Goal: Transaction & Acquisition: Purchase product/service

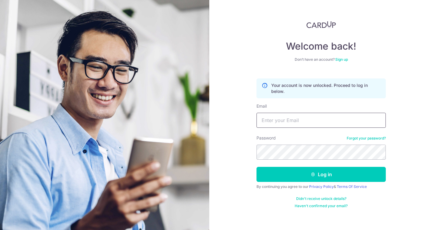
click at [276, 125] on input "Email" at bounding box center [320, 120] width 129 height 15
type input "lisha_mohandas2@Hotmail.com"
click at [366, 137] on link "Forgot your password?" at bounding box center [365, 138] width 39 height 5
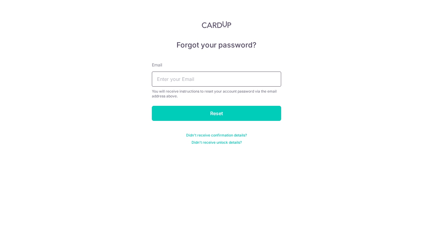
click at [196, 79] on input "text" at bounding box center [216, 79] width 129 height 15
type input "lisha_mohandas2@Hotmail.com"
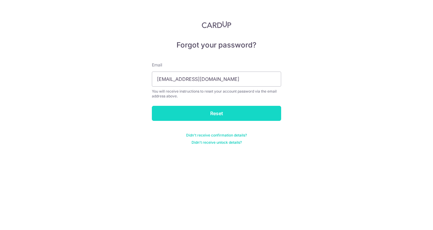
click at [199, 113] on input "Reset" at bounding box center [216, 113] width 129 height 15
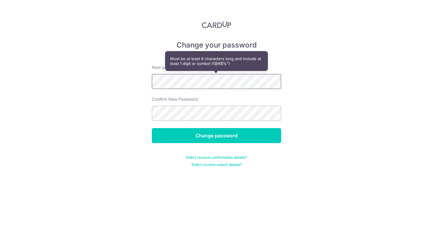
click at [77, 111] on div "Change your password New password Confirm New Password Change password Didn't r…" at bounding box center [216, 115] width 433 height 230
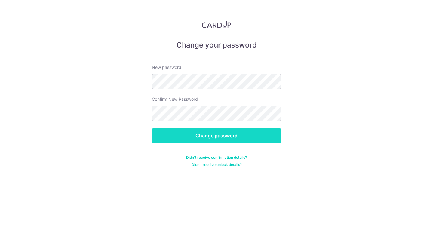
click at [204, 131] on input "Change password" at bounding box center [216, 135] width 129 height 15
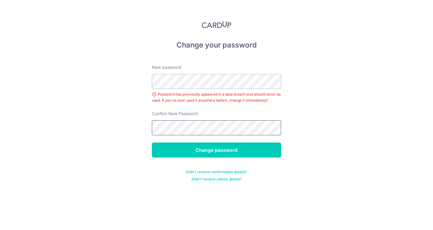
click at [152, 142] on input "Change password" at bounding box center [216, 149] width 129 height 15
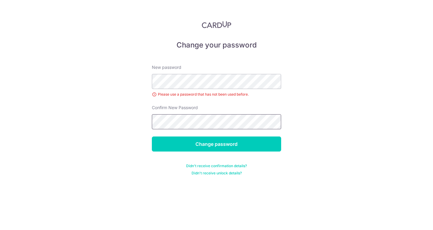
click at [152, 136] on input "Change password" at bounding box center [216, 143] width 129 height 15
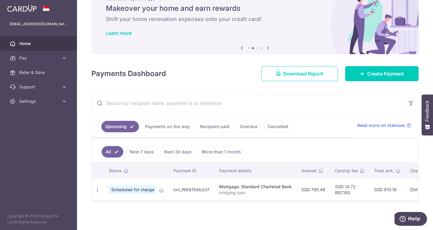
click at [174, 146] on link "Next 30 days" at bounding box center [177, 151] width 35 height 11
click at [205, 147] on link "More than 1 month" at bounding box center [221, 151] width 47 height 11
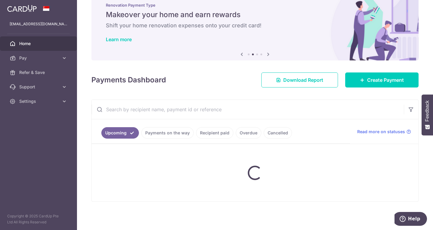
scroll to position [26, 0]
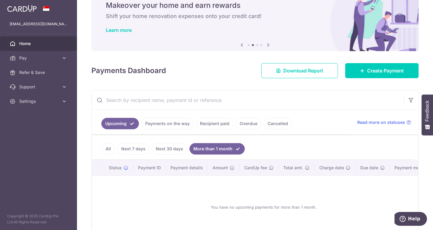
click at [172, 148] on link "Next 30 days" at bounding box center [169, 148] width 35 height 11
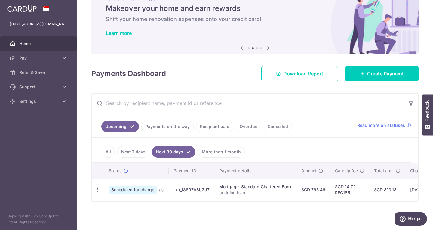
click at [108, 149] on link "All" at bounding box center [108, 151] width 13 height 11
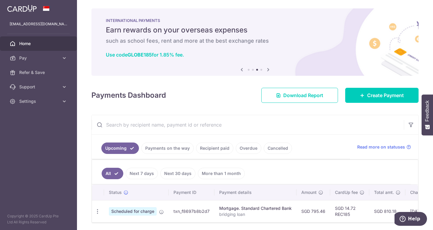
scroll to position [0, 0]
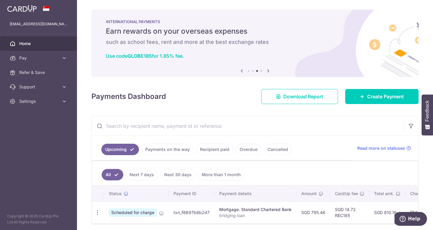
click at [266, 71] on icon at bounding box center [267, 71] width 7 height 8
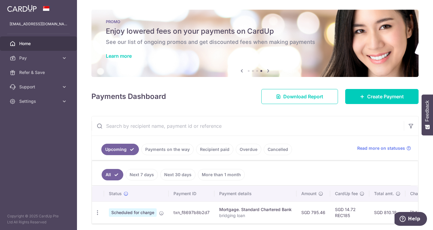
click at [266, 71] on icon at bounding box center [267, 71] width 7 height 8
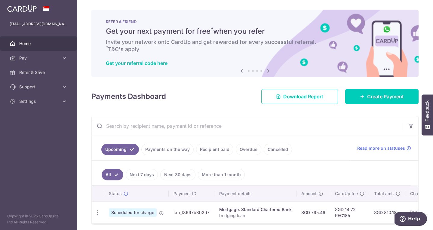
click at [242, 72] on icon at bounding box center [241, 71] width 7 height 8
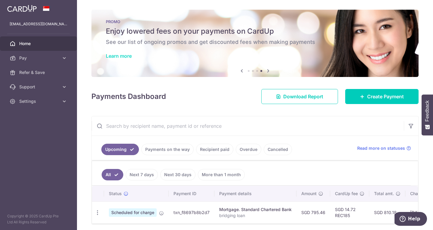
click at [119, 53] on link "Learn more" at bounding box center [119, 56] width 26 height 6
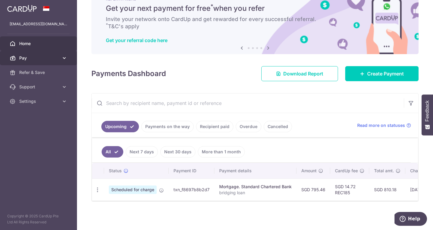
click at [30, 59] on span "Pay" at bounding box center [39, 58] width 40 height 6
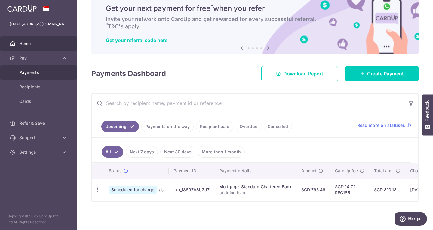
click at [29, 73] on span "Payments" at bounding box center [39, 72] width 40 height 6
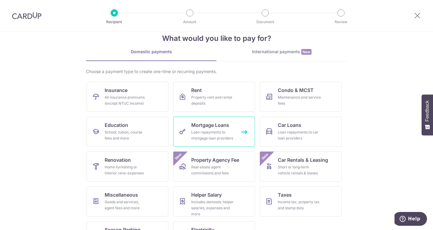
scroll to position [17, 0]
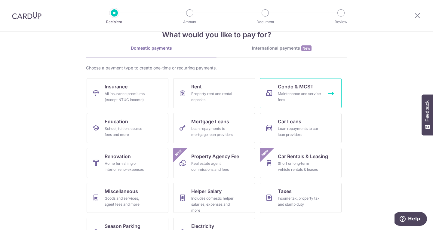
click at [299, 92] on div "Maintenance and service fees" at bounding box center [299, 97] width 43 height 12
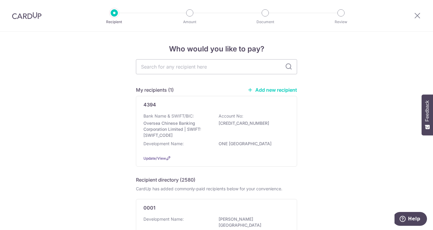
click at [261, 90] on link "Add new recipient" at bounding box center [272, 90] width 50 height 6
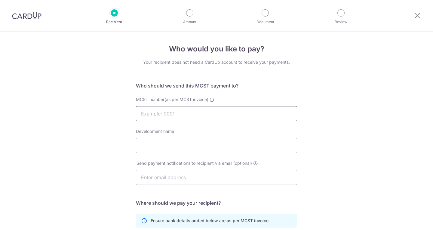
click at [185, 117] on input "MCST number(as per MCST invoice)" at bounding box center [216, 113] width 161 height 15
type input "302"
click at [237, 136] on div "Development name" at bounding box center [216, 140] width 161 height 25
click at [169, 147] on input "Development name" at bounding box center [216, 145] width 161 height 15
type input "b"
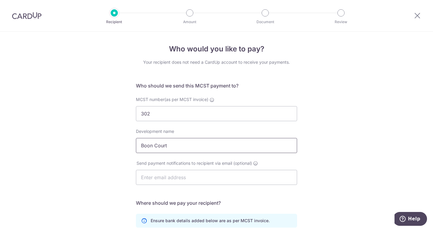
type input "Boon Court"
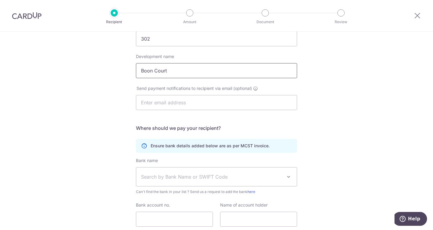
scroll to position [75, 0]
click at [195, 106] on input "text" at bounding box center [216, 101] width 161 height 15
click at [77, 157] on div "Who would you like to pay? Your recipient does not need a CardUp account to rec…" at bounding box center [216, 115] width 433 height 318
click at [174, 104] on input "text" at bounding box center [216, 101] width 161 height 15
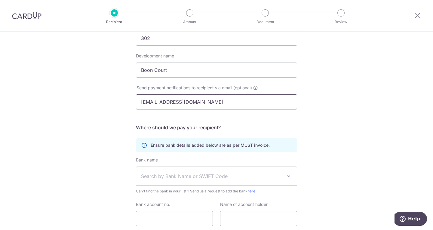
type input "[EMAIL_ADDRESS][DOMAIN_NAME]"
click at [114, 129] on div "Who would you like to pay? Your recipient does not need a CardUp account to rec…" at bounding box center [216, 115] width 433 height 318
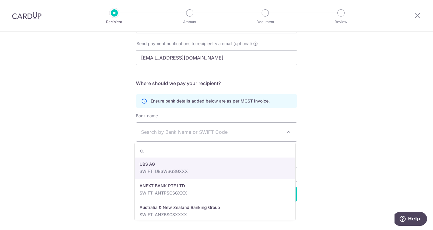
click at [175, 135] on span "Search by Bank Name or SWIFT Code" at bounding box center [211, 131] width 141 height 7
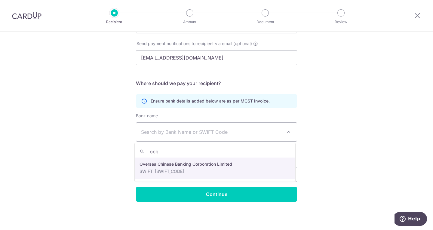
type input "ocb"
select select "12"
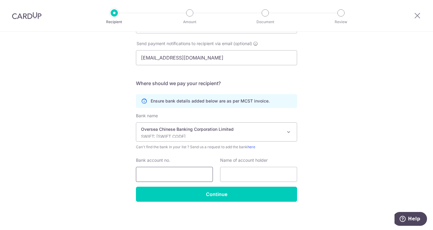
click at [166, 171] on input "Bank account no." at bounding box center [174, 174] width 77 height 15
type input "507032985001"
click at [243, 173] on input "text" at bounding box center [258, 174] width 77 height 15
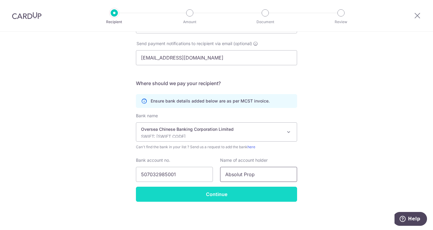
type input "Absolut Prop"
click at [231, 193] on input "Continue" at bounding box center [216, 194] width 161 height 15
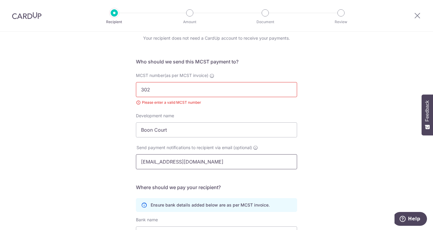
scroll to position [20, 0]
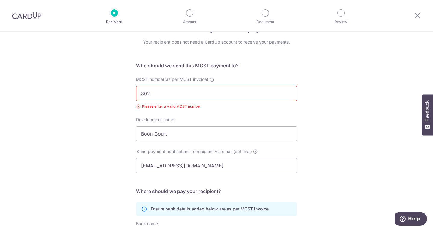
click at [139, 94] on input "302" at bounding box center [216, 93] width 161 height 15
click at [112, 127] on div "Who would you like to pay? Your recipient does not need a CardUp account to rec…" at bounding box center [216, 174] width 433 height 326
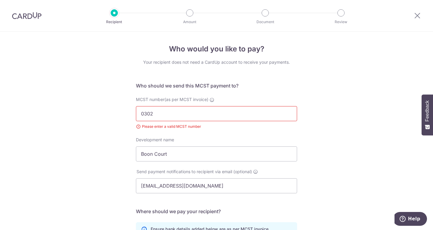
scroll to position [1, 0]
click at [142, 116] on input "0302" at bounding box center [216, 112] width 161 height 15
type input "302"
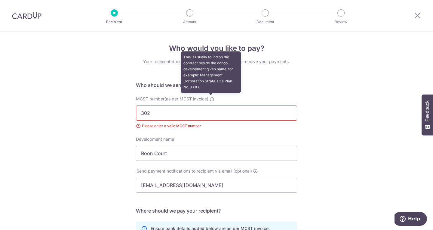
click at [209, 96] on span at bounding box center [211, 98] width 5 height 5
click at [209, 105] on input "302" at bounding box center [216, 112] width 161 height 15
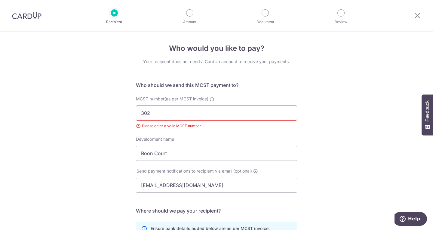
click at [96, 155] on div "Who would you like to pay? Your recipient does not need a CardUp account to rec…" at bounding box center [216, 194] width 433 height 326
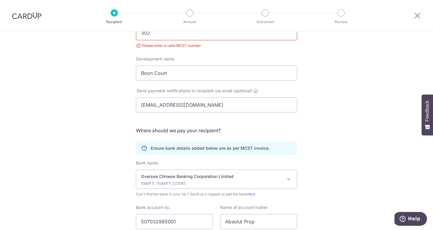
scroll to position [128, 0]
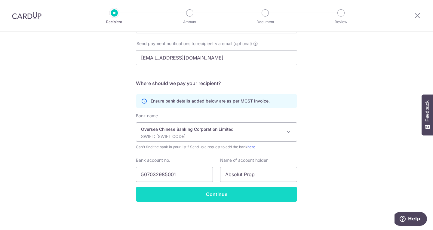
click at [216, 197] on input "Continue" at bounding box center [216, 194] width 161 height 15
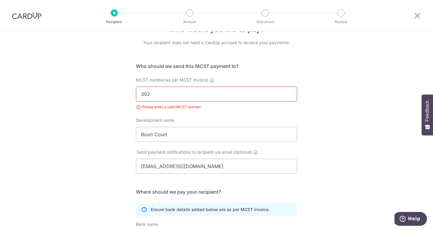
scroll to position [20, 0]
click at [405, 216] on icon "Help" at bounding box center [402, 219] width 6 height 6
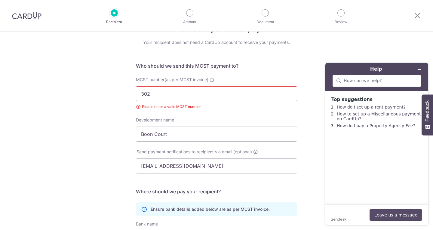
click at [387, 215] on button "Leave us a message" at bounding box center [395, 214] width 53 height 11
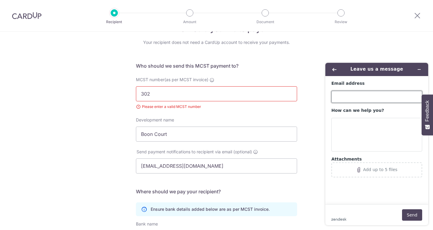
click at [362, 99] on input "Email address" at bounding box center [376, 97] width 91 height 12
type input "[EMAIL_ADDRESS][DOMAIN_NAME]"
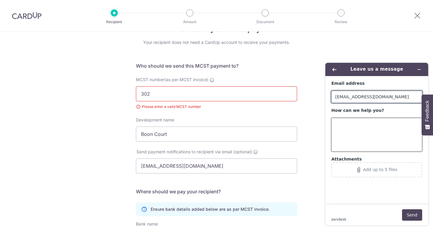
click at [348, 133] on textarea "How can we help you?" at bounding box center [376, 135] width 91 height 34
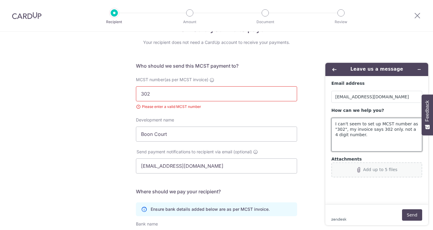
type textarea "I can't seem to set up MCST number as "302", my invoice says 302 only. not a 4 …"
click at [360, 170] on icon "Attachments" at bounding box center [358, 169] width 5 height 5
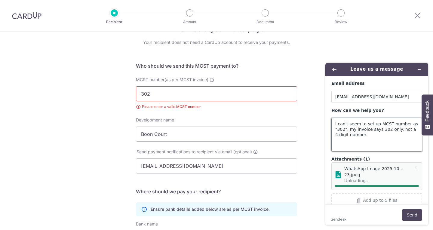
click at [369, 139] on textarea "I can't seem to set up MCST number as "302", my invoice says 302 only. not a 4 …" at bounding box center [376, 135] width 91 height 34
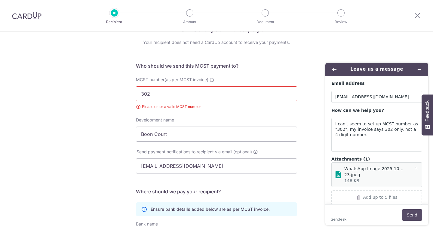
click at [408, 214] on button "Send" at bounding box center [412, 214] width 20 height 11
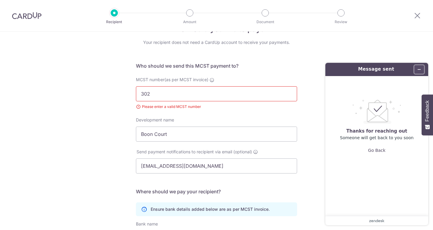
click at [421, 71] on button "Minimise widget" at bounding box center [419, 69] width 10 height 8
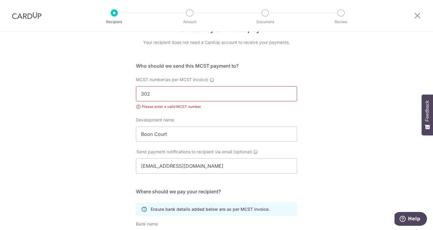
click at [142, 94] on input "302" at bounding box center [216, 93] width 161 height 15
type input "0302"
click at [74, 143] on div "Who would you like to pay? Your recipient does not need a CardUp account to rec…" at bounding box center [216, 175] width 433 height 326
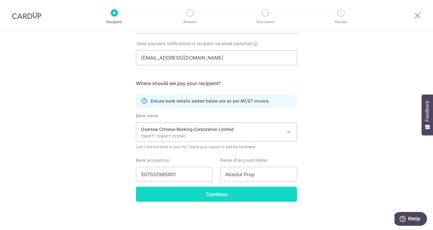
click at [235, 192] on input "Continue" at bounding box center [216, 194] width 161 height 15
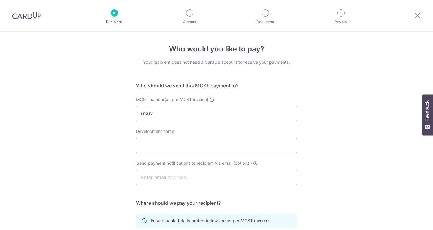
select select "12"
drag, startPoint x: 414, startPoint y: 17, endPoint x: 247, endPoint y: 40, distance: 168.0
click at [414, 17] on icon at bounding box center [416, 16] width 7 height 8
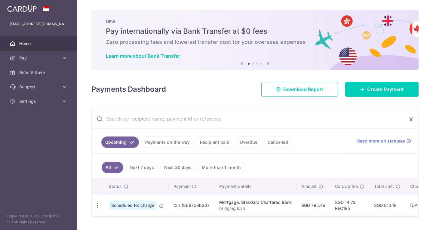
scroll to position [19, 0]
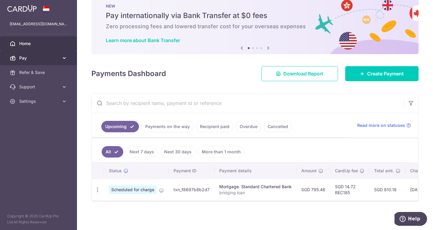
click at [30, 59] on span "Pay" at bounding box center [39, 58] width 40 height 6
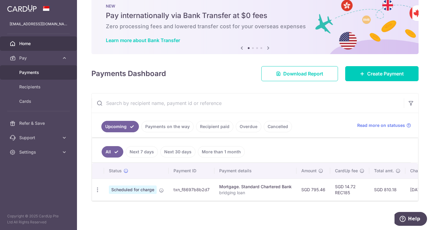
click at [36, 75] on span "Payments" at bounding box center [39, 72] width 40 height 6
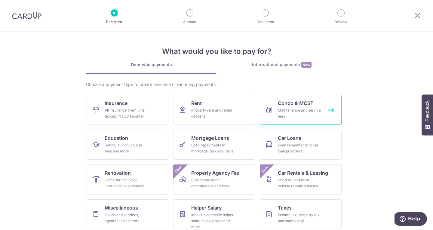
click at [289, 109] on div "Maintenance and service fees" at bounding box center [299, 113] width 43 height 12
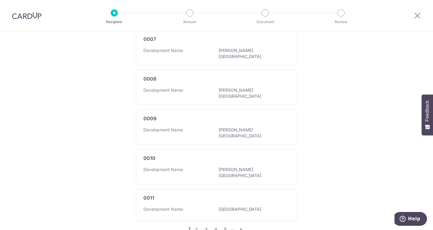
scroll to position [367, 0]
click at [204, 225] on link "3" at bounding box center [205, 228] width 7 height 7
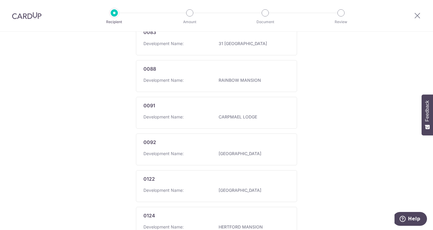
scroll to position [378, 0]
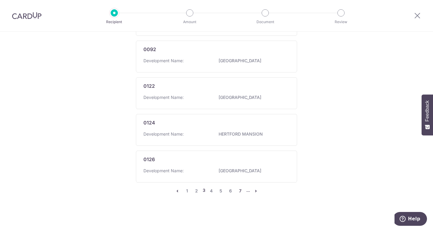
click at [238, 191] on link "7" at bounding box center [239, 190] width 7 height 7
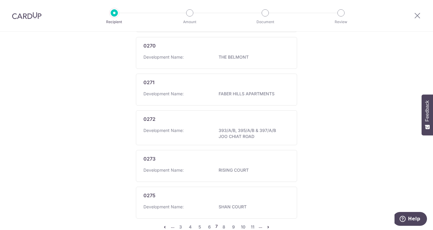
scroll to position [384, 0]
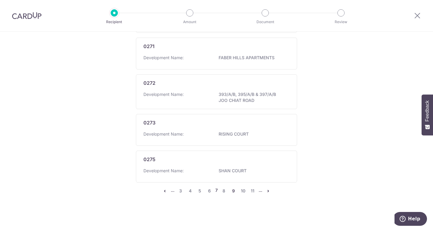
click at [235, 192] on link "9" at bounding box center [233, 190] width 7 height 7
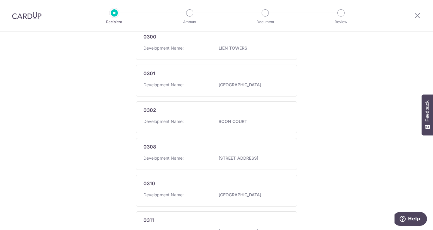
scroll to position [172, 0]
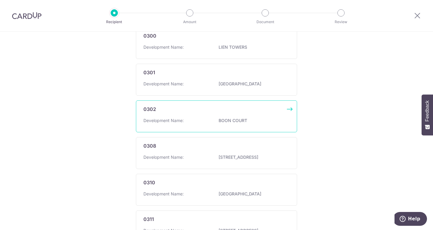
click at [224, 114] on div "0302 Development Name: BOON COURT" at bounding box center [216, 116] width 161 height 32
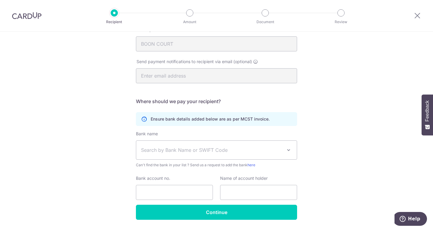
scroll to position [109, 0]
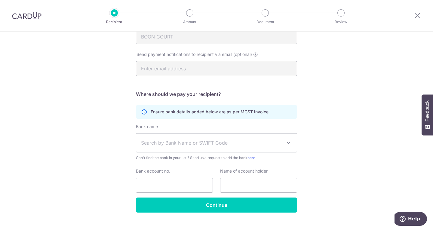
click at [200, 145] on span "Search by Bank Name or SWIFT Code" at bounding box center [211, 142] width 141 height 7
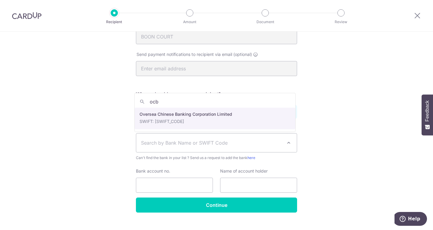
type input "ocb"
select select "12"
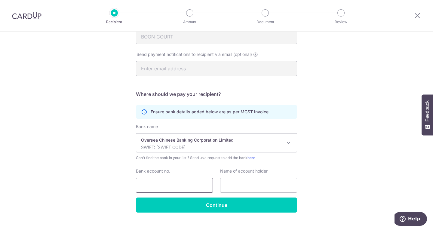
click at [168, 190] on input "Bank account no." at bounding box center [174, 185] width 77 height 15
type input "507032985001"
click at [248, 191] on input "text" at bounding box center [258, 185] width 77 height 15
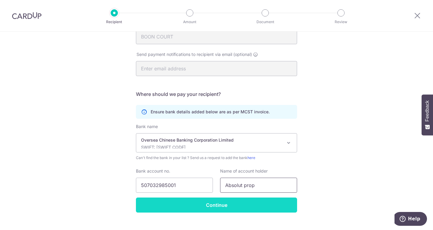
type input "Absolut prop"
click at [249, 205] on input "Continue" at bounding box center [216, 204] width 161 height 15
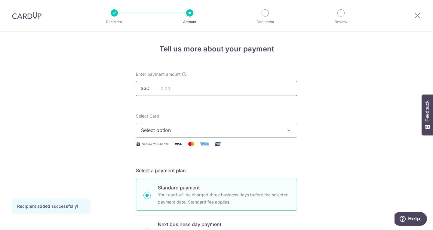
click at [190, 88] on input "text" at bounding box center [216, 88] width 161 height 15
type input "900.00"
click at [233, 131] on span "Select option" at bounding box center [211, 129] width 140 height 7
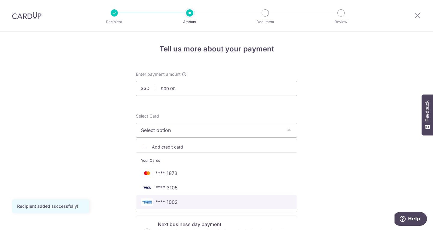
click at [169, 202] on span "**** 1002" at bounding box center [166, 201] width 22 height 7
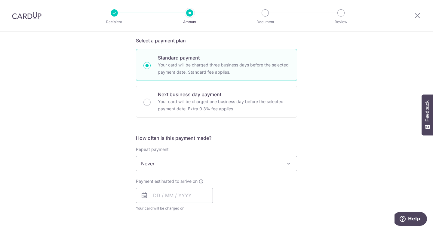
scroll to position [149, 0]
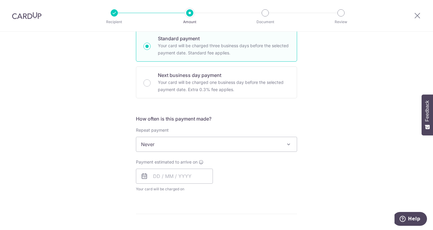
click at [164, 143] on span "Never" at bounding box center [216, 144] width 160 height 14
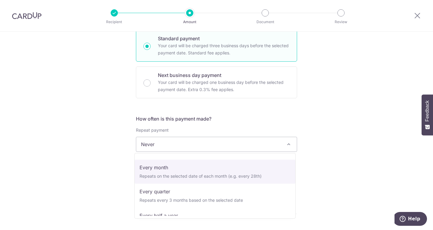
scroll to position [44, 0]
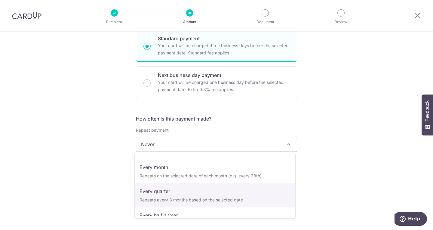
select select "4"
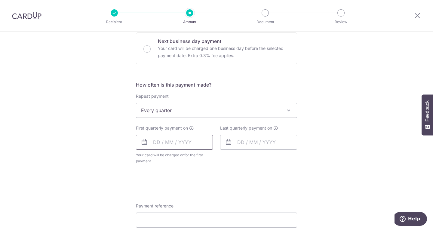
scroll to position [183, 0]
click at [154, 143] on input "text" at bounding box center [174, 141] width 77 height 15
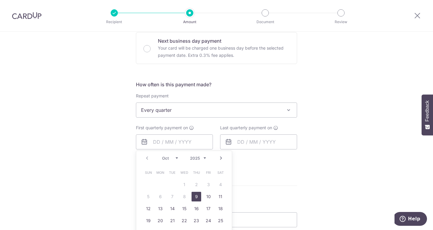
click at [194, 199] on link "9" at bounding box center [196, 197] width 10 height 10
type input "[DATE]"
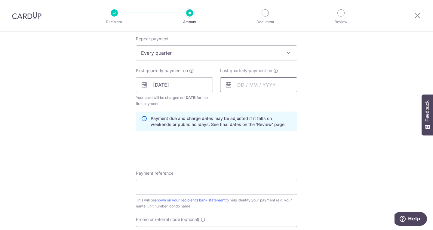
scroll to position [241, 0]
click at [175, 85] on input "[DATE]" at bounding box center [174, 84] width 77 height 15
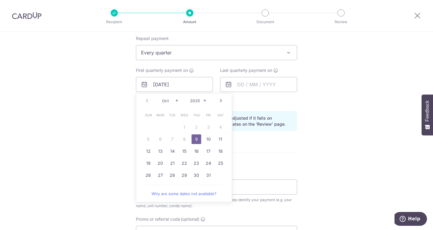
click at [196, 139] on link "9" at bounding box center [196, 139] width 10 height 10
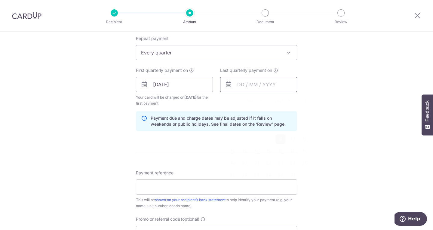
click at [254, 83] on input "text" at bounding box center [258, 84] width 77 height 15
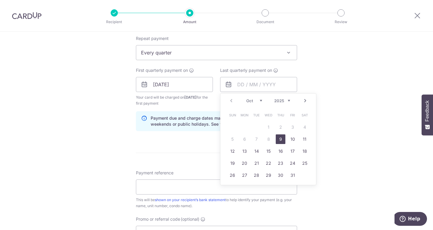
click at [305, 103] on link "Next" at bounding box center [304, 100] width 7 height 7
click at [291, 139] on link "9" at bounding box center [293, 139] width 10 height 10
type input "09/01/2026"
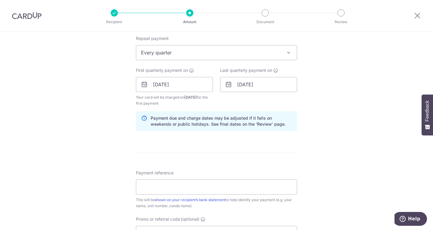
click at [349, 140] on div "Tell us more about your payment Enter payment amount SGD 900.00 900.00 Recipien…" at bounding box center [216, 78] width 433 height 574
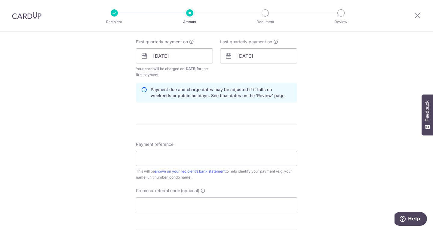
scroll to position [274, 0]
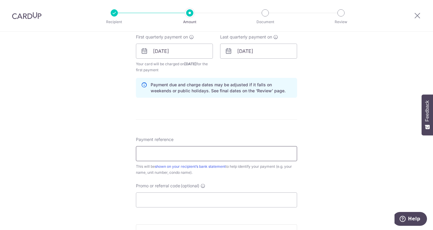
click at [207, 154] on input "Payment reference" at bounding box center [216, 153] width 161 height 15
type input "Lisha 157B Still Road"
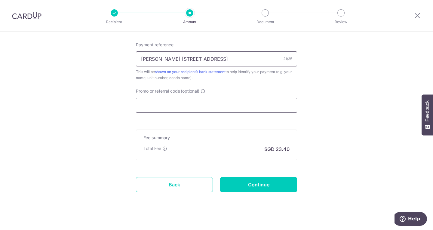
scroll to position [369, 0]
click at [177, 103] on input "Promo or referral code (optional)" at bounding box center [216, 104] width 161 height 15
paste input "25AMEX18"
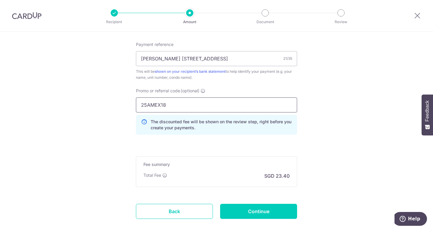
type input "25AMEX18"
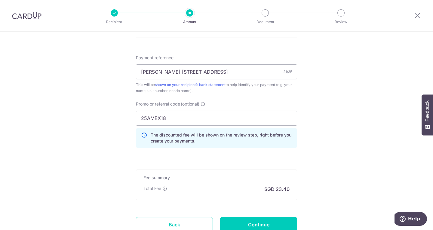
scroll to position [355, 0]
drag, startPoint x: 184, startPoint y: 117, endPoint x: 123, endPoint y: 123, distance: 61.0
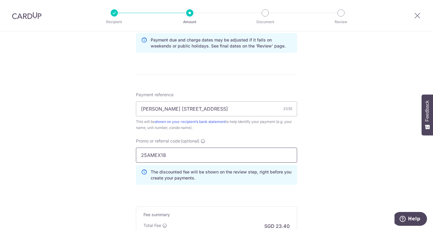
scroll to position [403, 0]
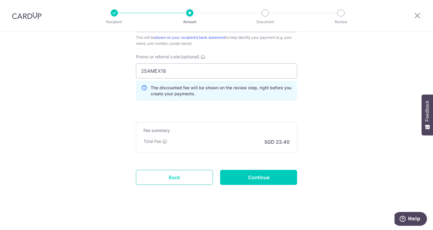
click at [181, 182] on link "Back" at bounding box center [174, 177] width 77 height 15
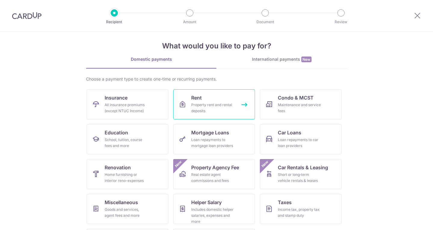
scroll to position [6, 0]
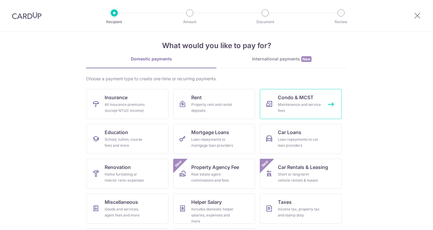
click at [265, 97] on link "Condo & MCST Maintenance and service fees" at bounding box center [301, 104] width 82 height 30
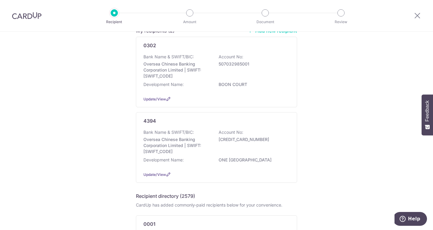
scroll to position [59, 0]
click at [227, 139] on p "[CREDIT_CARD_NUMBER]" at bounding box center [251, 139] width 67 height 6
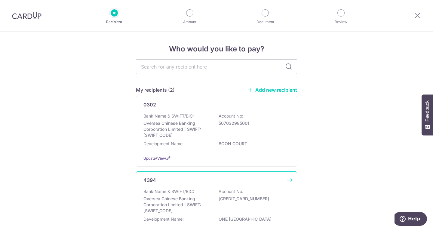
click at [216, 195] on div "Bank Name & SWIFT/BIC: Oversea Chinese Banking Corporation Limited | SWIFT: [SW…" at bounding box center [216, 200] width 146 height 25
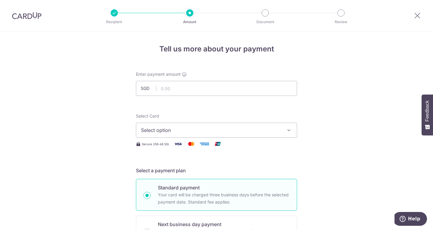
click at [167, 87] on input "text" at bounding box center [216, 88] width 161 height 15
type input "1,000.62"
click at [166, 132] on span "Select option" at bounding box center [211, 129] width 140 height 7
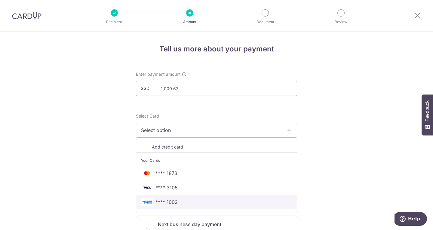
click at [168, 199] on span "**** 1002" at bounding box center [166, 201] width 22 height 7
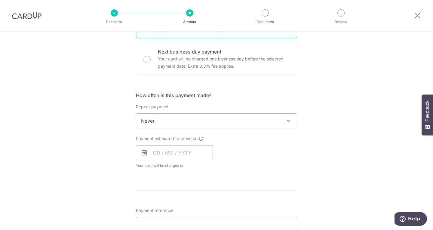
scroll to position [173, 0]
click at [165, 121] on span "Never" at bounding box center [216, 120] width 160 height 14
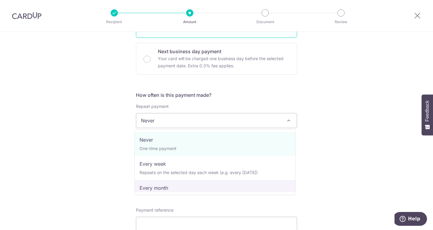
scroll to position [32, 0]
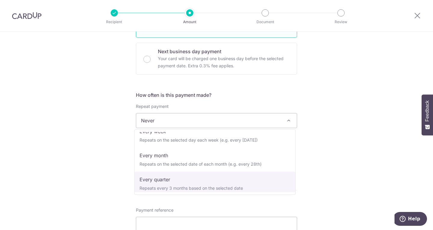
select select "4"
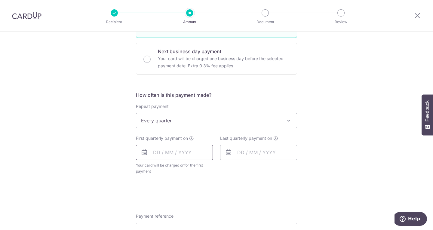
click at [171, 151] on input "text" at bounding box center [174, 152] width 77 height 15
drag, startPoint x: 194, startPoint y: 209, endPoint x: 256, endPoint y: 141, distance: 91.9
click at [194, 209] on link "9" at bounding box center [196, 207] width 10 height 10
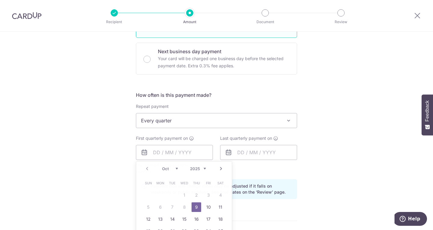
type input "[DATE]"
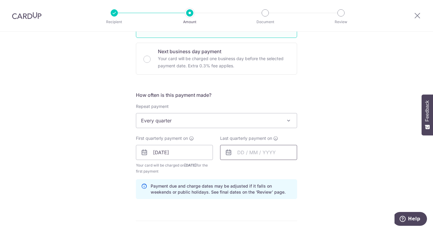
click at [248, 153] on input "text" at bounding box center [258, 152] width 77 height 15
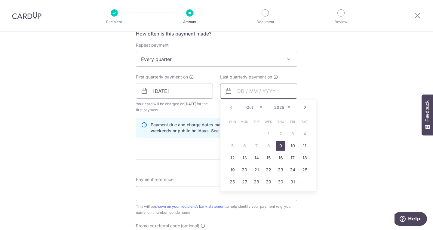
scroll to position [234, 0]
click at [302, 108] on link "Next" at bounding box center [304, 106] width 7 height 7
click at [231, 107] on link "Prev" at bounding box center [230, 106] width 7 height 7
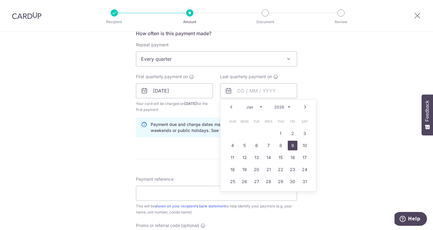
click at [290, 147] on link "9" at bounding box center [293, 146] width 10 height 10
type input "[DATE]"
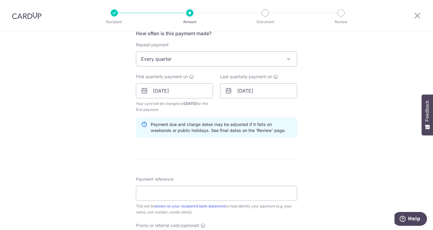
click at [350, 115] on div "Tell us more about your payment Enter payment amount SGD 1,000.62 1000.62 Selec…" at bounding box center [216, 84] width 433 height 574
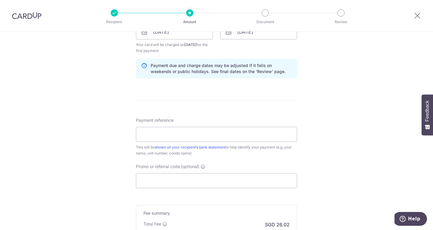
scroll to position [294, 0]
click at [200, 135] on input "Payment reference" at bounding box center [216, 133] width 161 height 15
type input "[PERSON_NAME][STREET_ADDRESS]"
click at [174, 185] on input "Promo or referral code (optional)" at bounding box center [216, 180] width 161 height 15
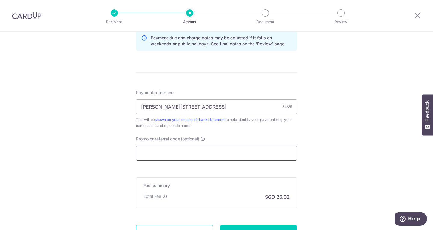
scroll to position [326, 0]
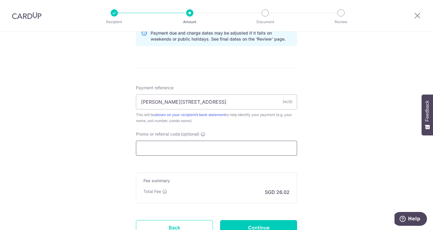
paste input "5AMEX18"
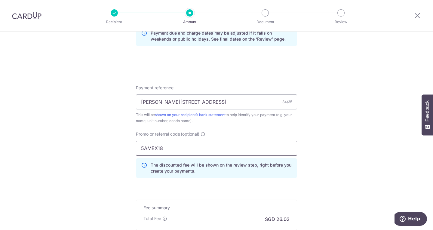
type input "5AMEX18"
click at [118, 157] on div "Tell us more about your payment Enter payment amount SGD 1,000.62 1000.62 Selec…" at bounding box center [216, 6] width 433 height 601
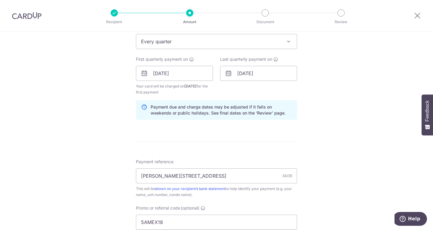
scroll to position [403, 0]
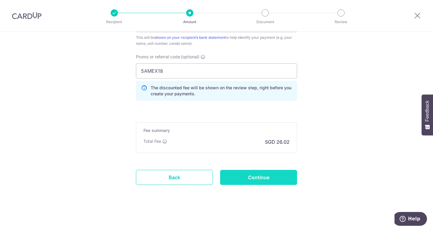
click at [254, 179] on input "Continue" at bounding box center [258, 177] width 77 height 15
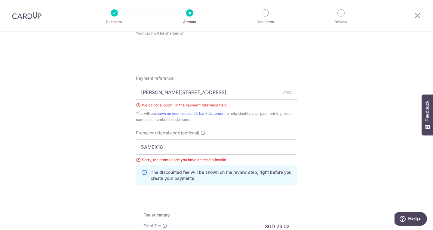
scroll to position [305, 0]
drag, startPoint x: 137, startPoint y: 148, endPoint x: 103, endPoint y: 145, distance: 33.4
click at [103, 145] on div "Tell us more about your payment Enter payment amount SGD 1,000.62 1000.62 Selec…" at bounding box center [216, 20] width 433 height 587
click at [152, 92] on input "Lisha, blk9, unit05-18, 1 Canberra" at bounding box center [216, 91] width 161 height 15
click at [186, 93] on input "Lisha blk9 unit05-18, 1 Canberra" at bounding box center [216, 91] width 161 height 15
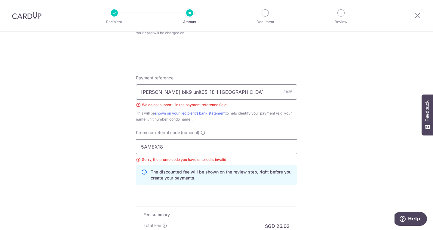
type input "Lisha blk9 unit05-18 1 Canberra"
drag, startPoint x: 166, startPoint y: 149, endPoint x: 81, endPoint y: 148, distance: 85.0
click at [81, 148] on div "Tell us more about your payment Enter payment amount SGD 1,000.62 1000.62 Selec…" at bounding box center [216, 20] width 433 height 587
paste input "3HOME25R"
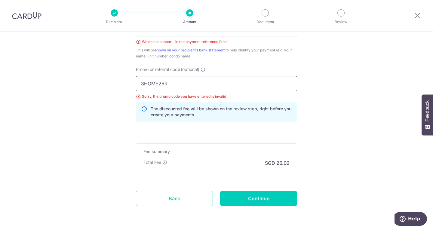
scroll to position [389, 0]
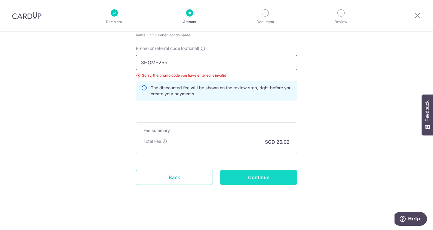
type input "3HOME25R"
click at [240, 182] on input "Continue" at bounding box center [258, 177] width 77 height 15
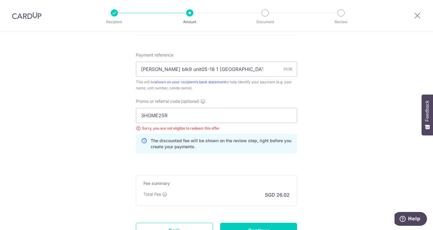
scroll to position [327, 0]
drag, startPoint x: 180, startPoint y: 117, endPoint x: 101, endPoint y: 113, distance: 79.4
paste input "25AMEX18"
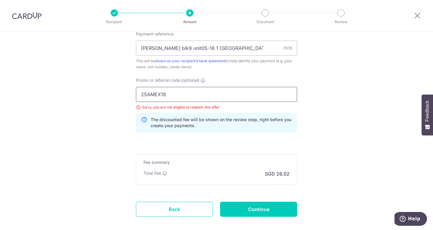
scroll to position [349, 0]
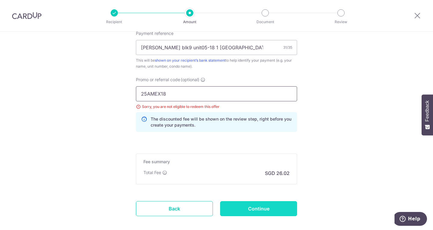
type input "25AMEX18"
click at [247, 210] on input "Continue" at bounding box center [258, 208] width 77 height 15
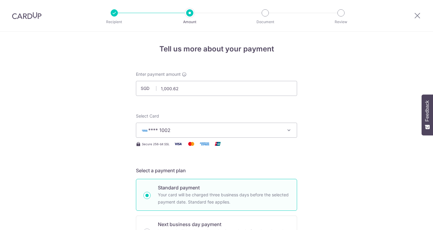
scroll to position [381, 0]
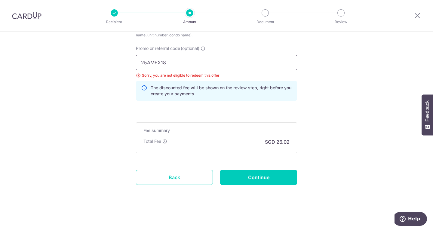
drag, startPoint x: 113, startPoint y: 59, endPoint x: 109, endPoint y: 59, distance: 4.2
paste input "21"
type input "25AMEX21"
click at [255, 180] on input "Continue" at bounding box center [258, 177] width 77 height 15
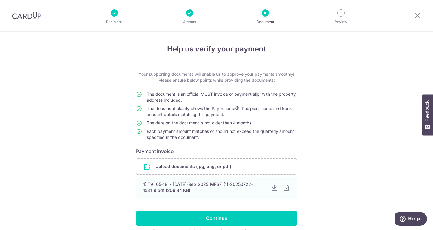
scroll to position [32, 0]
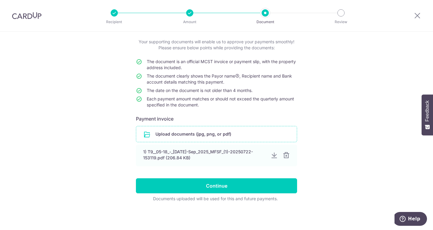
click at [198, 134] on input "file" at bounding box center [216, 134] width 160 height 16
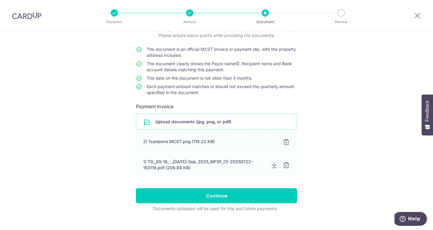
scroll to position [55, 0]
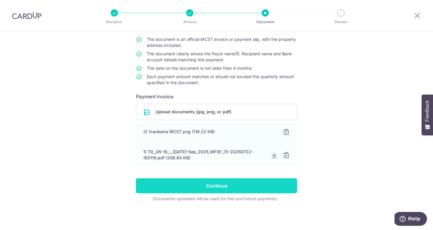
click at [210, 182] on input "Continue" at bounding box center [216, 185] width 161 height 15
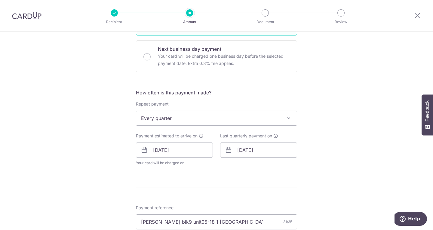
scroll to position [175, 0]
click at [193, 120] on span "Every quarter" at bounding box center [216, 118] width 160 height 14
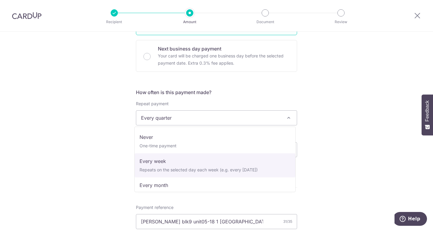
scroll to position [0, 0]
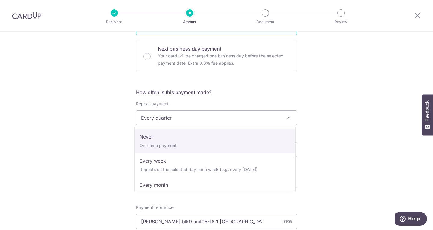
select select "1"
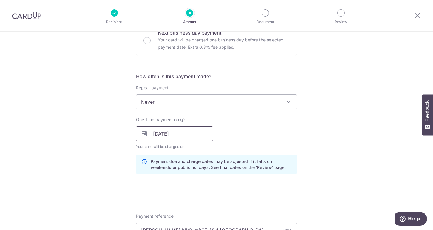
scroll to position [192, 0]
click at [159, 133] on input "09/10/2025" at bounding box center [174, 133] width 77 height 15
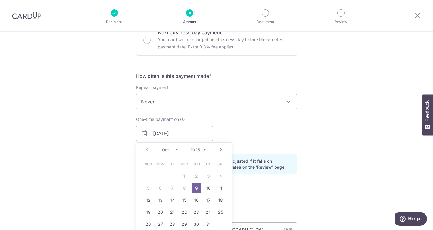
drag, startPoint x: 196, startPoint y: 187, endPoint x: 118, endPoint y: 189, distance: 77.8
click at [196, 187] on link "9" at bounding box center [196, 188] width 10 height 10
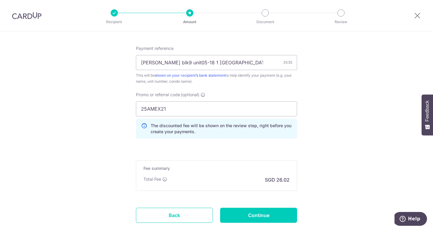
scroll to position [383, 0]
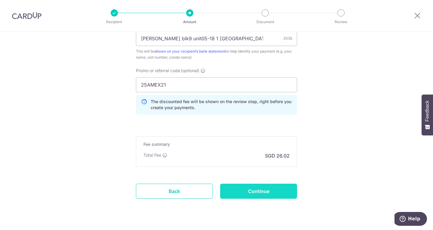
click at [253, 194] on input "Continue" at bounding box center [258, 191] width 77 height 15
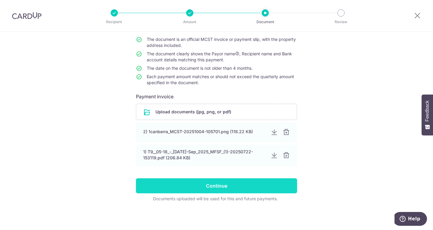
scroll to position [55, 0]
click at [226, 188] on input "Continue" at bounding box center [216, 185] width 161 height 15
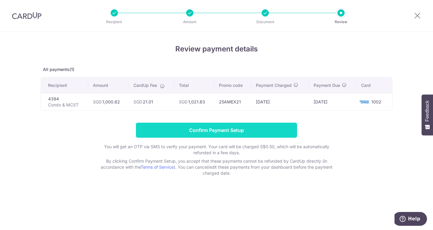
click at [227, 128] on input "Confirm Payment Setup" at bounding box center [216, 130] width 161 height 15
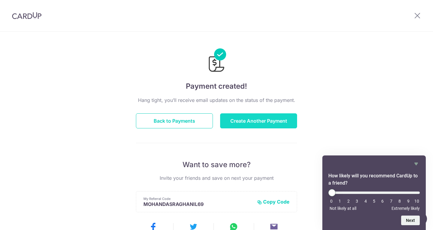
click at [235, 121] on button "Create Another Payment" at bounding box center [258, 120] width 77 height 15
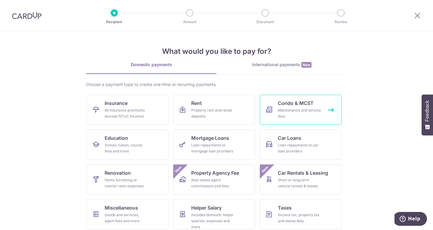
drag, startPoint x: 0, startPoint y: 0, endPoint x: 294, endPoint y: 106, distance: 312.8
click at [294, 106] on span "Condo & MCST" at bounding box center [296, 102] width 36 height 7
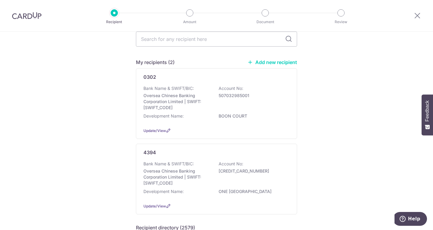
scroll to position [28, 0]
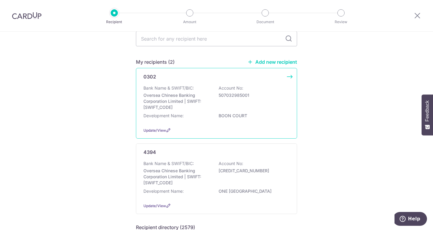
click at [217, 118] on div "Development Name: BOON COURT" at bounding box center [216, 118] width 146 height 10
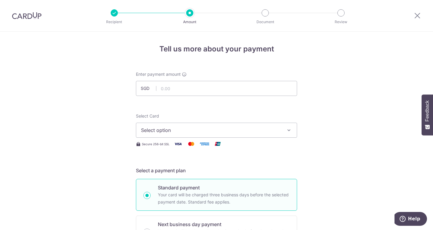
scroll to position [2, 0]
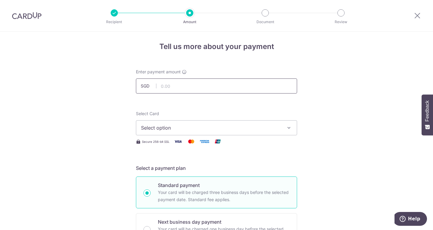
click at [172, 88] on input "text" at bounding box center [216, 85] width 161 height 15
type input "900.00"
click at [182, 129] on span "Select option" at bounding box center [211, 127] width 140 height 7
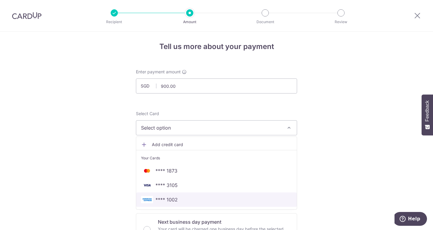
click at [172, 196] on link "**** 1002" at bounding box center [216, 199] width 160 height 14
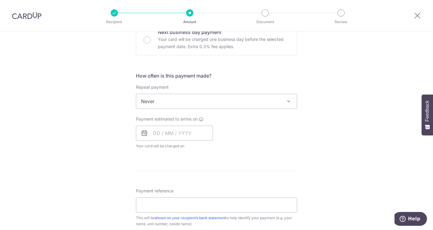
scroll to position [193, 0]
click at [163, 137] on input "text" at bounding box center [174, 132] width 77 height 15
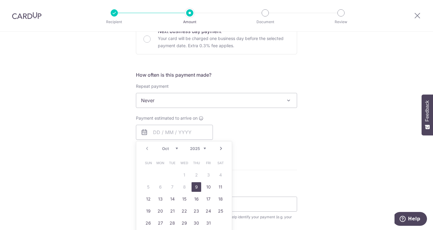
click at [195, 184] on link "9" at bounding box center [196, 187] width 10 height 10
type input "[DATE]"
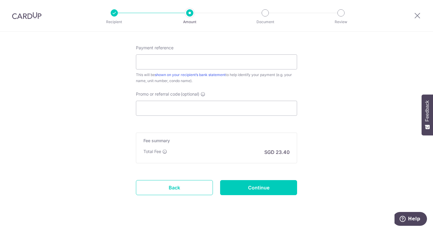
scroll to position [360, 0]
click at [158, 109] on input "Promo or referral code (optional)" at bounding box center [216, 107] width 161 height 15
paste input "25AMEX21"
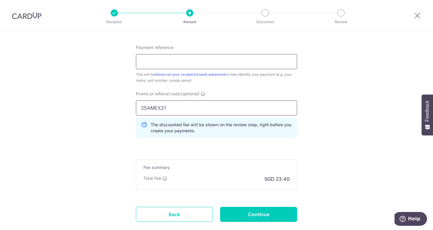
type input "25AMEX21"
click at [151, 62] on input "Payment reference" at bounding box center [216, 61] width 161 height 15
type input "[PERSON_NAME] [STREET_ADDRESS]"
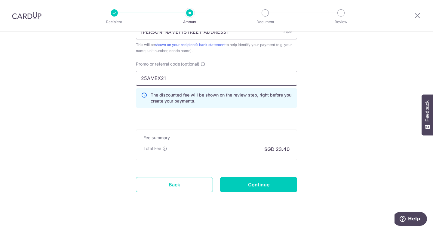
scroll to position [397, 0]
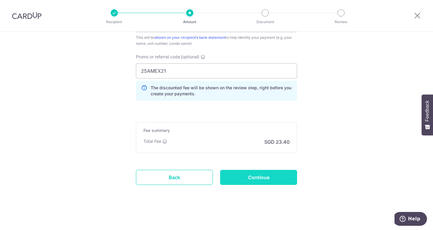
click at [247, 180] on input "Continue" at bounding box center [258, 177] width 77 height 15
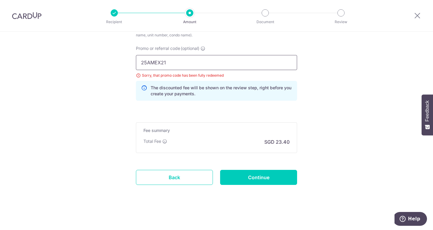
drag, startPoint x: 144, startPoint y: 61, endPoint x: 114, endPoint y: 61, distance: 30.3
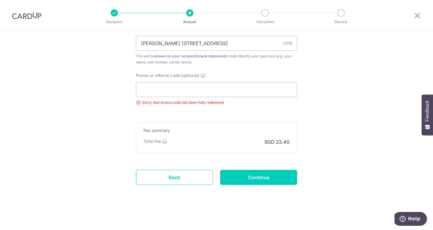
click at [153, 89] on input "Promo or referral code (optional)" at bounding box center [216, 89] width 161 height 15
paste input "OFF225"
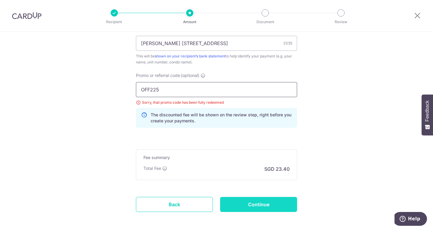
type input "OFF225"
click at [248, 202] on input "Continue" at bounding box center [258, 204] width 77 height 15
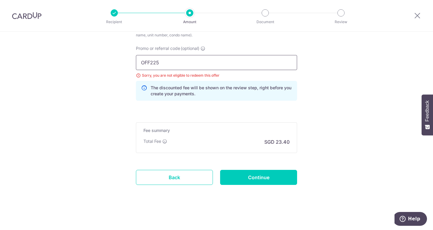
drag, startPoint x: 130, startPoint y: 63, endPoint x: 113, endPoint y: 59, distance: 17.5
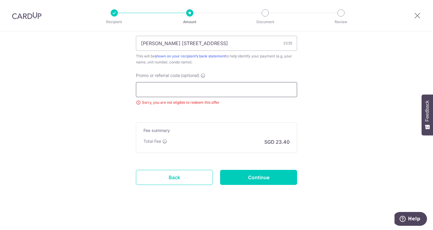
scroll to position [378, 0]
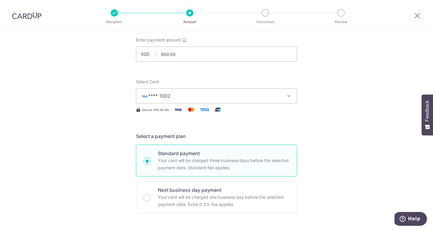
scroll to position [0, 0]
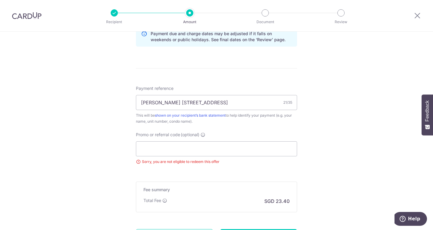
scroll to position [378, 0]
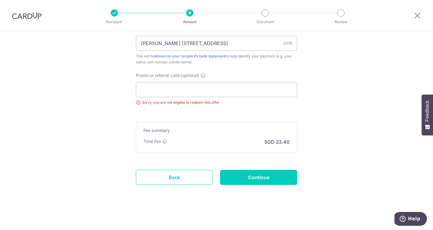
click at [250, 176] on input "Continue" at bounding box center [258, 177] width 77 height 15
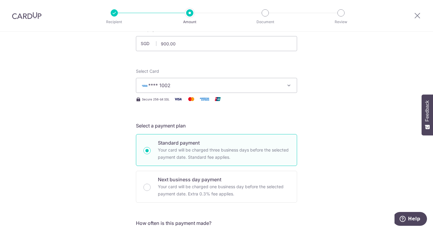
scroll to position [0, 0]
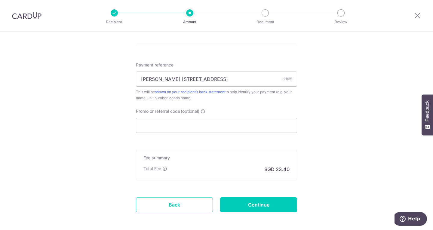
scroll to position [343, 0]
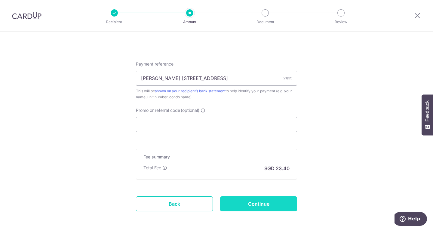
click at [248, 204] on input "Continue" at bounding box center [258, 203] width 77 height 15
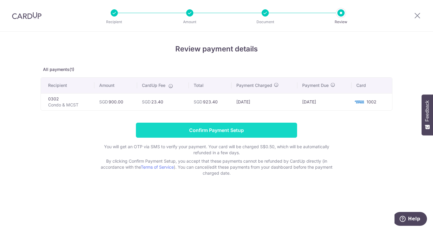
click at [225, 131] on input "Confirm Payment Setup" at bounding box center [216, 130] width 161 height 15
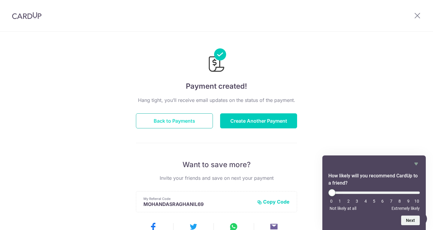
click at [185, 123] on button "Back to Payments" at bounding box center [174, 120] width 77 height 15
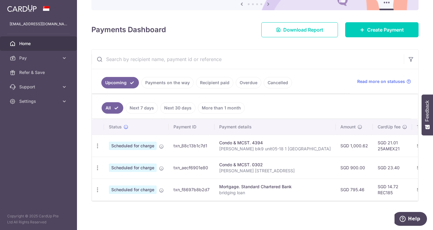
click at [212, 108] on link "More than 1 month" at bounding box center [221, 107] width 47 height 11
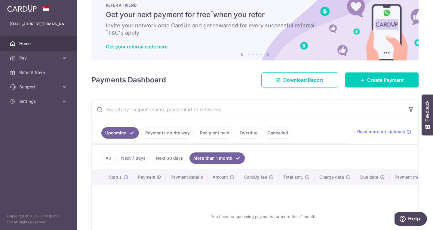
scroll to position [67, 0]
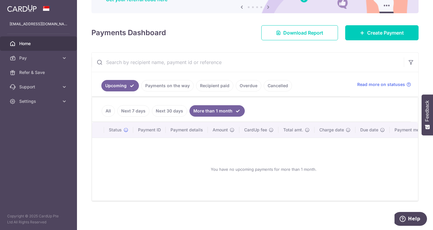
click at [167, 110] on link "Next 30 days" at bounding box center [169, 110] width 35 height 11
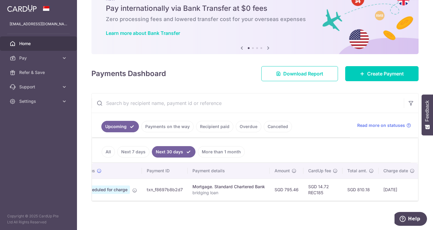
scroll to position [0, 0]
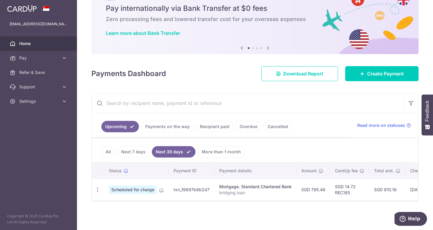
click at [106, 151] on link "All" at bounding box center [108, 151] width 13 height 11
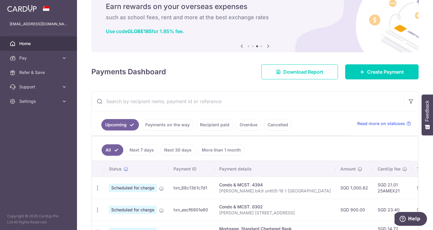
scroll to position [25, 0]
click at [25, 60] on span "Pay" at bounding box center [39, 58] width 40 height 6
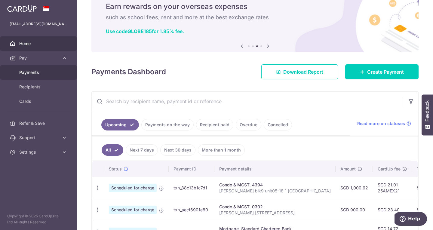
click at [28, 74] on span "Payments" at bounding box center [39, 72] width 40 height 6
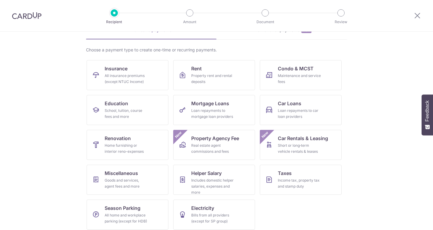
scroll to position [39, 0]
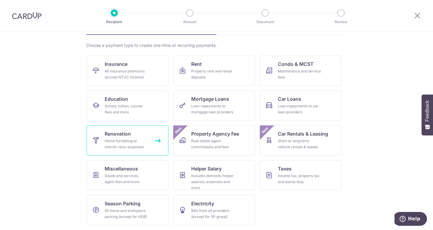
click at [122, 140] on div "Home furnishing or interior reno-expenses" at bounding box center [126, 144] width 43 height 12
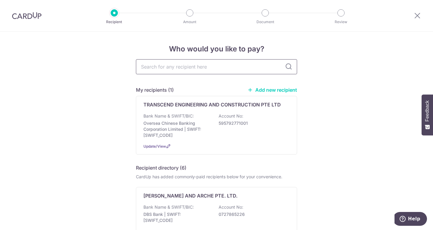
click at [187, 66] on input "text" at bounding box center [216, 66] width 161 height 15
type input "jet"
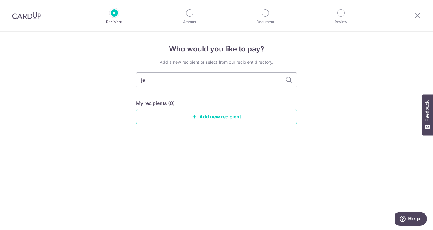
type input "j"
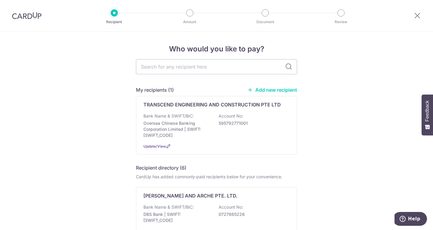
click at [280, 90] on link "Add new recipient" at bounding box center [272, 90] width 50 height 6
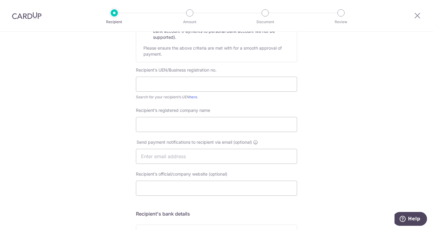
scroll to position [94, 0]
click at [179, 84] on input "text" at bounding box center [216, 83] width 161 height 15
click at [86, 139] on div "Who would you like to pay? Your recipient does not need a CardUp account to rec…" at bounding box center [216, 164] width 433 height 452
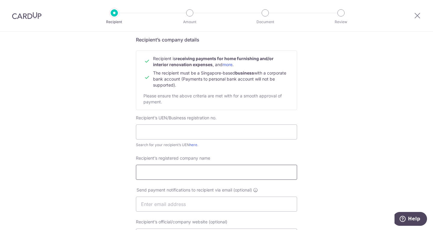
scroll to position [41, 0]
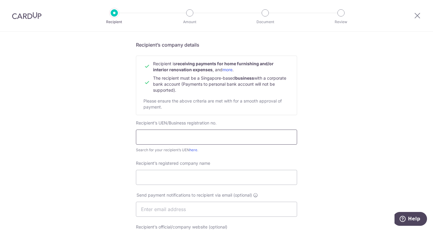
click at [158, 142] on input "text" at bounding box center [216, 136] width 161 height 15
paste input "UEN 201507186W"
click at [152, 139] on input "UEN 201507186W" at bounding box center [216, 136] width 161 height 15
type input "UEN201507186W"
click at [195, 148] on link "here" at bounding box center [193, 150] width 8 height 5
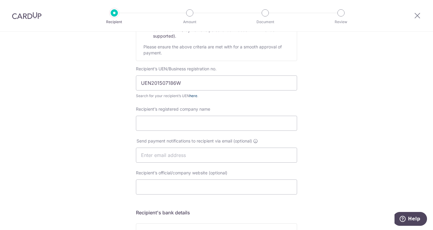
scroll to position [95, 0]
click at [181, 127] on input "Recipient’s registered company name" at bounding box center [216, 122] width 161 height 15
click at [108, 171] on div "Who would you like to pay? Your recipient does not need a CardUp account to rec…" at bounding box center [216, 162] width 433 height 452
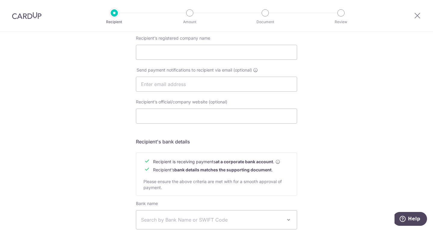
scroll to position [0, 0]
